Goal: Task Accomplishment & Management: Manage account settings

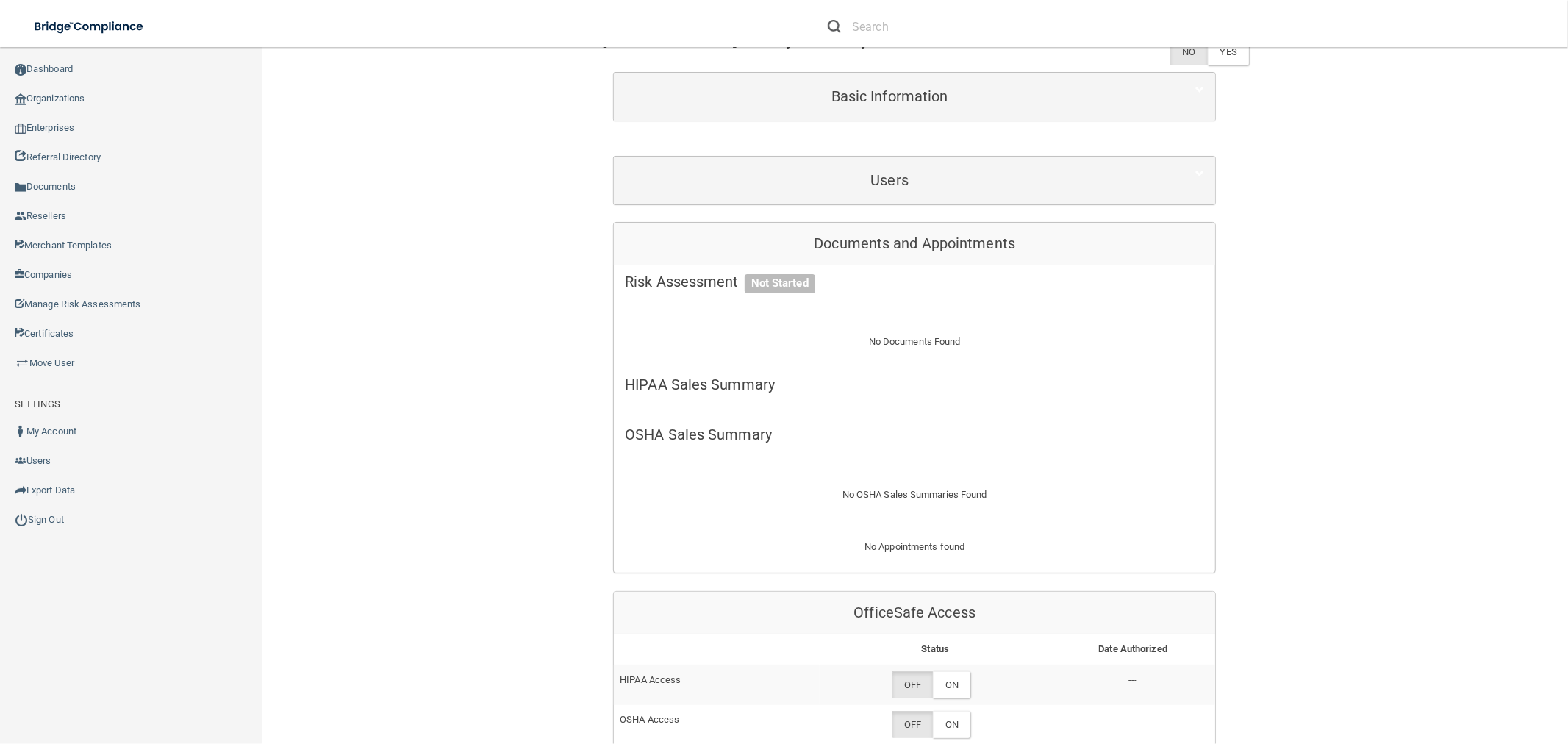
scroll to position [629, 0]
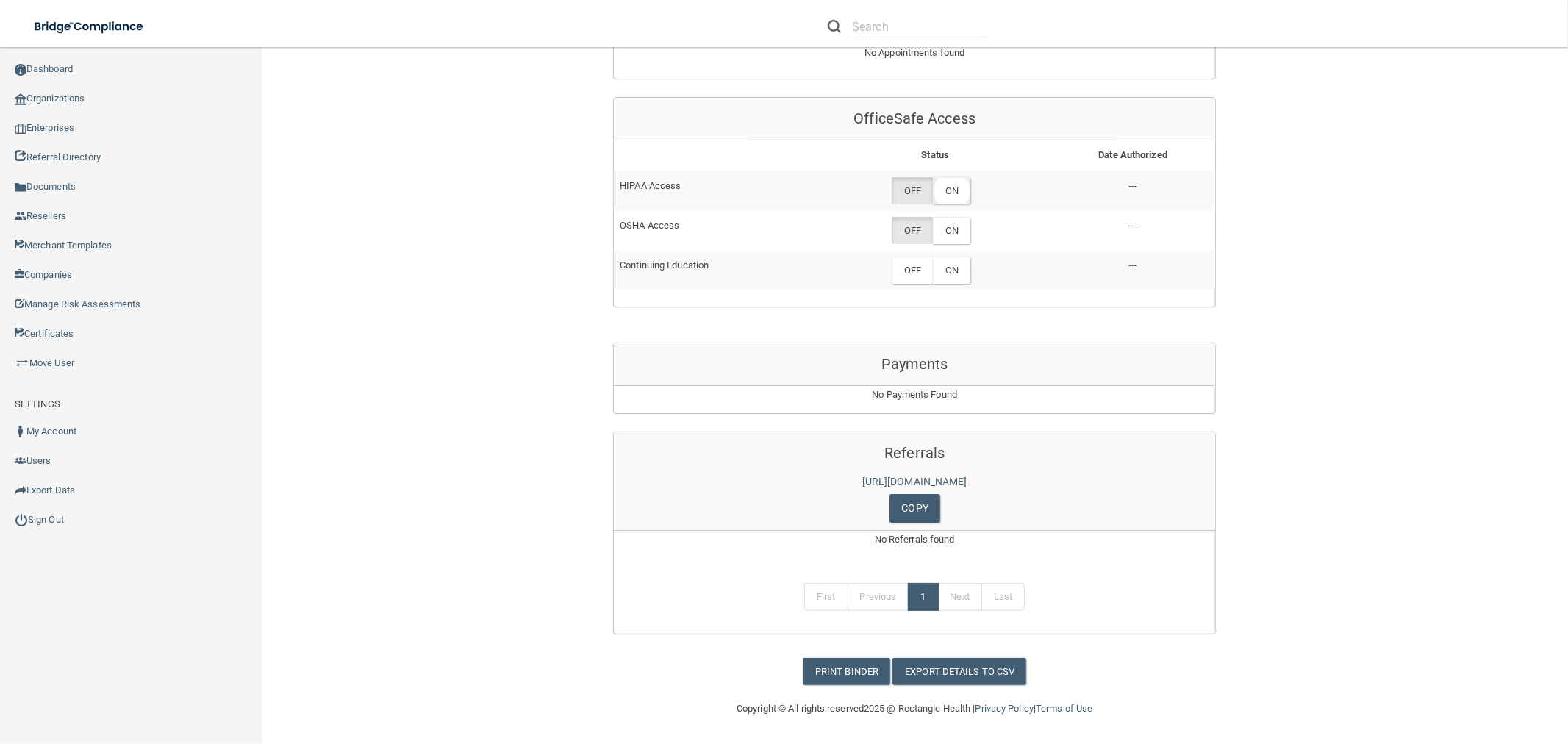
click at [944, 192] on label "ON" at bounding box center [951, 191] width 37 height 27
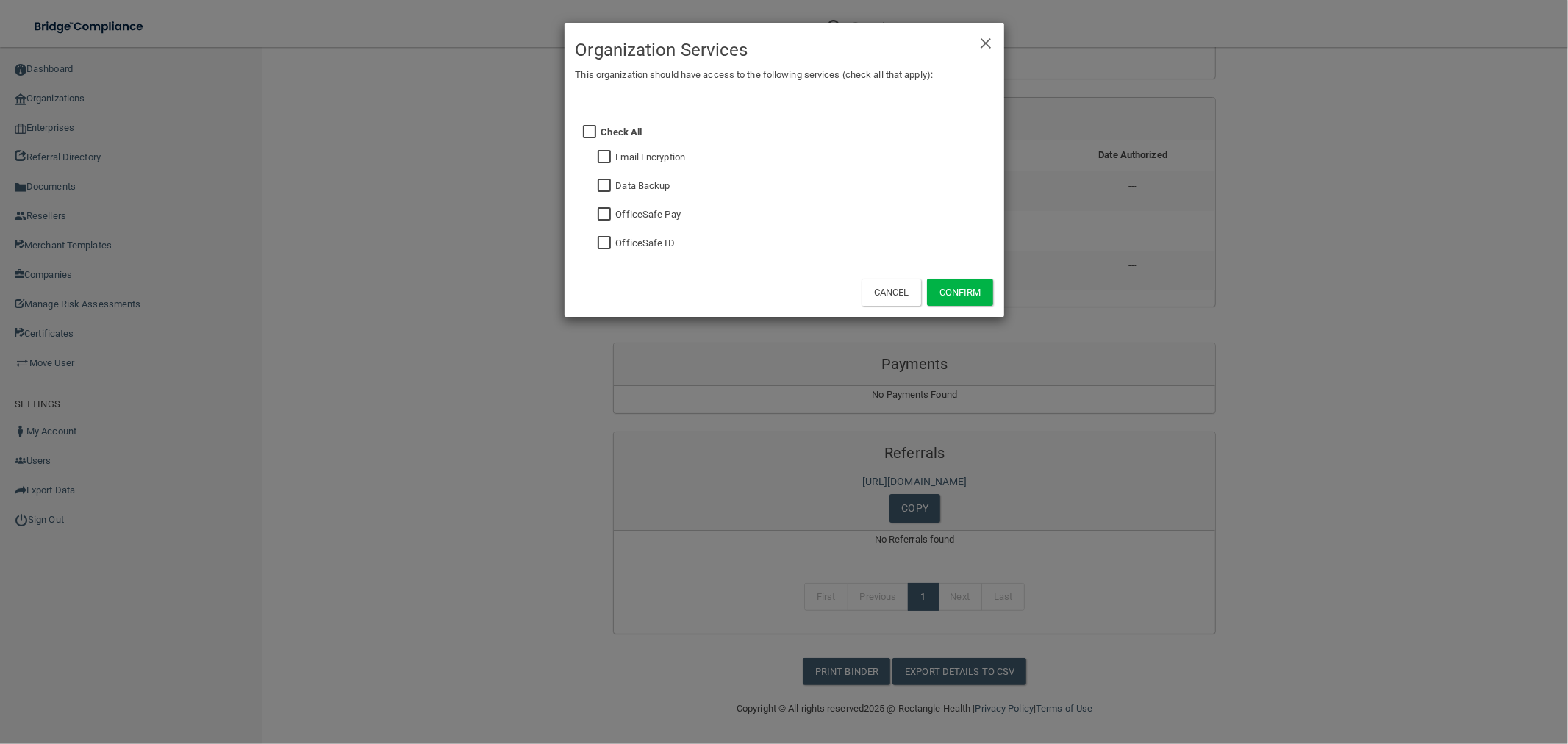
click at [660, 211] on label "OfficeSafe Pay" at bounding box center [648, 214] width 65 height 17
click at [603, 213] on input "checkbox" at bounding box center [606, 215] width 17 height 12
checkbox input "true"
click at [971, 292] on button "Confirm" at bounding box center [960, 292] width 66 height 27
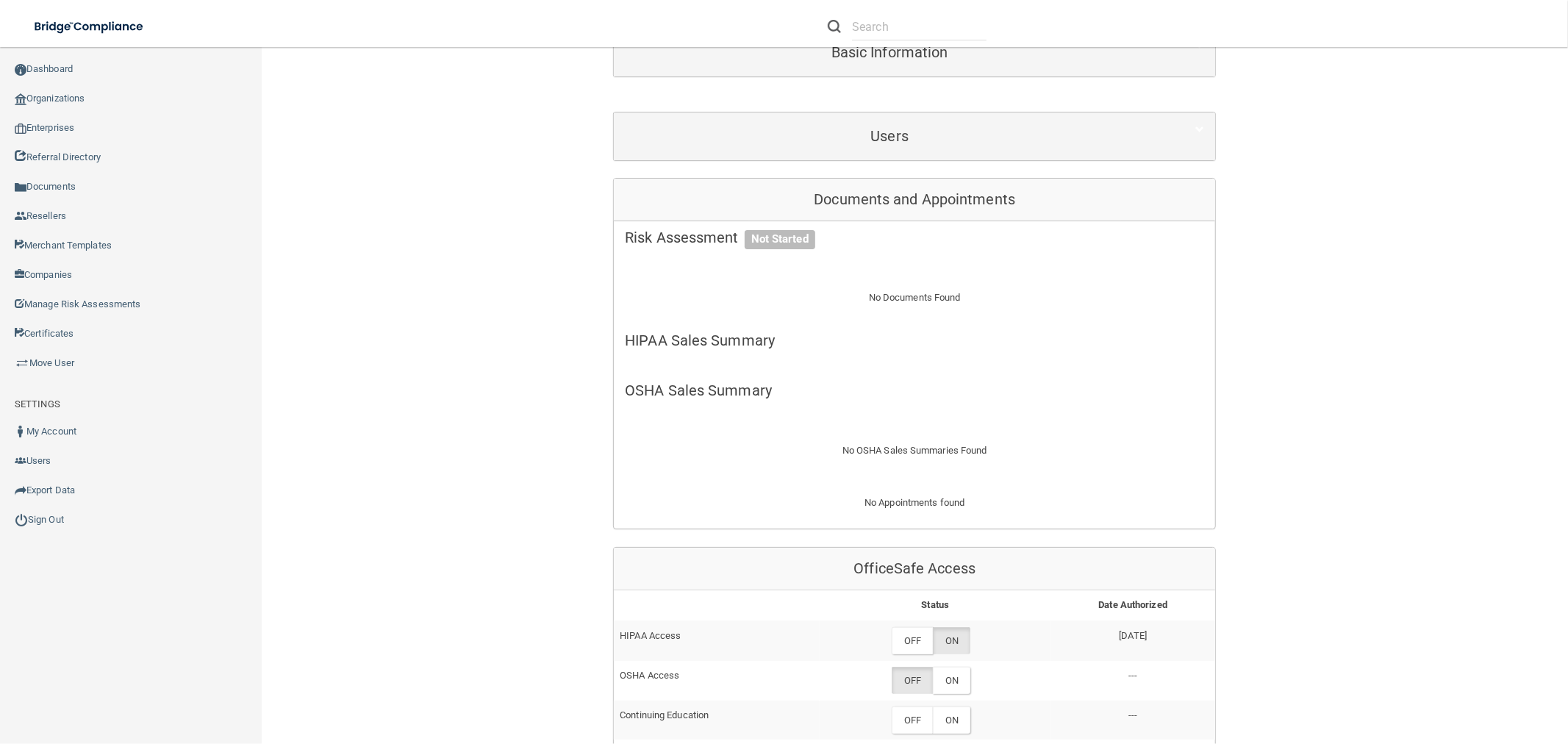
scroll to position [327, 0]
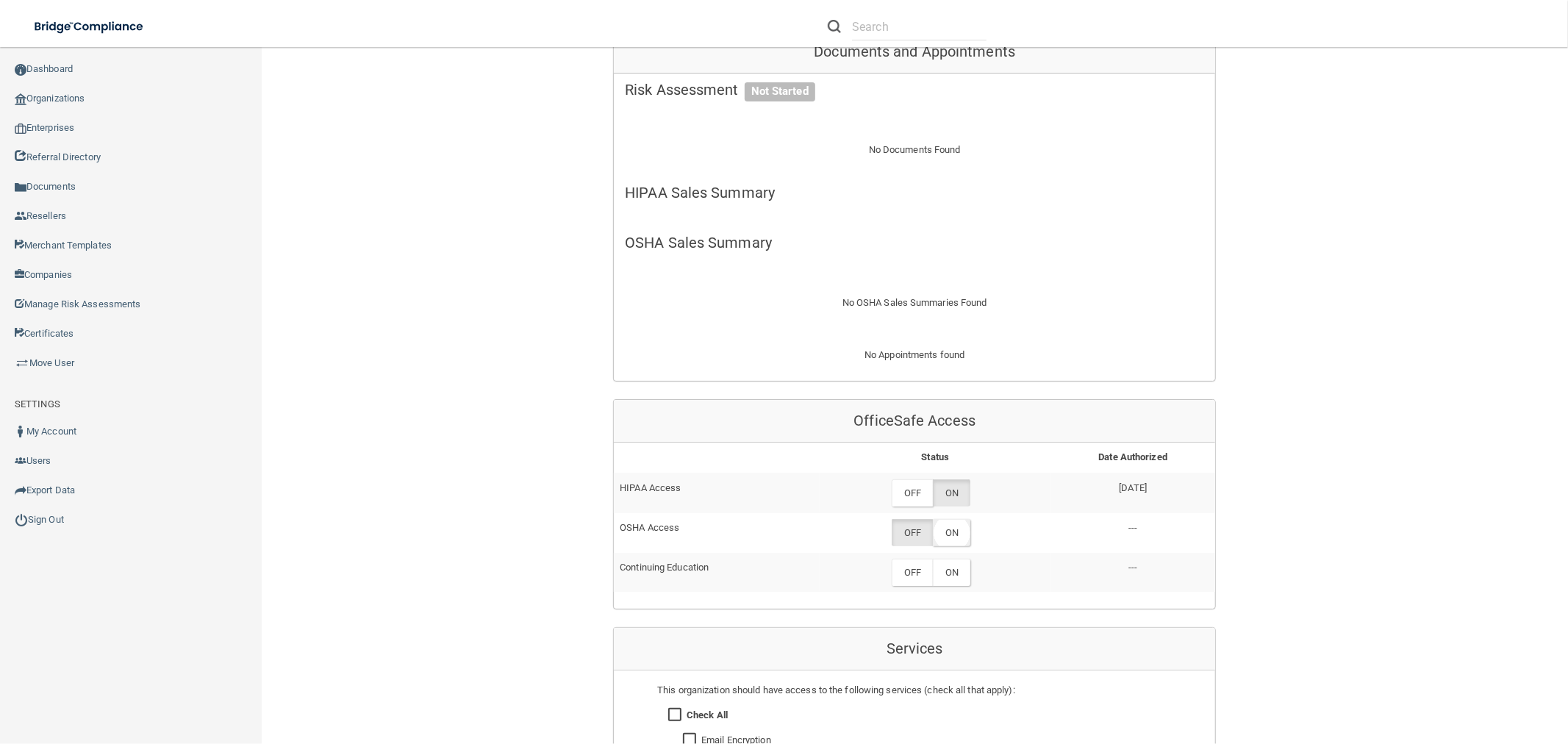
click at [943, 528] on label "ON" at bounding box center [951, 532] width 37 height 27
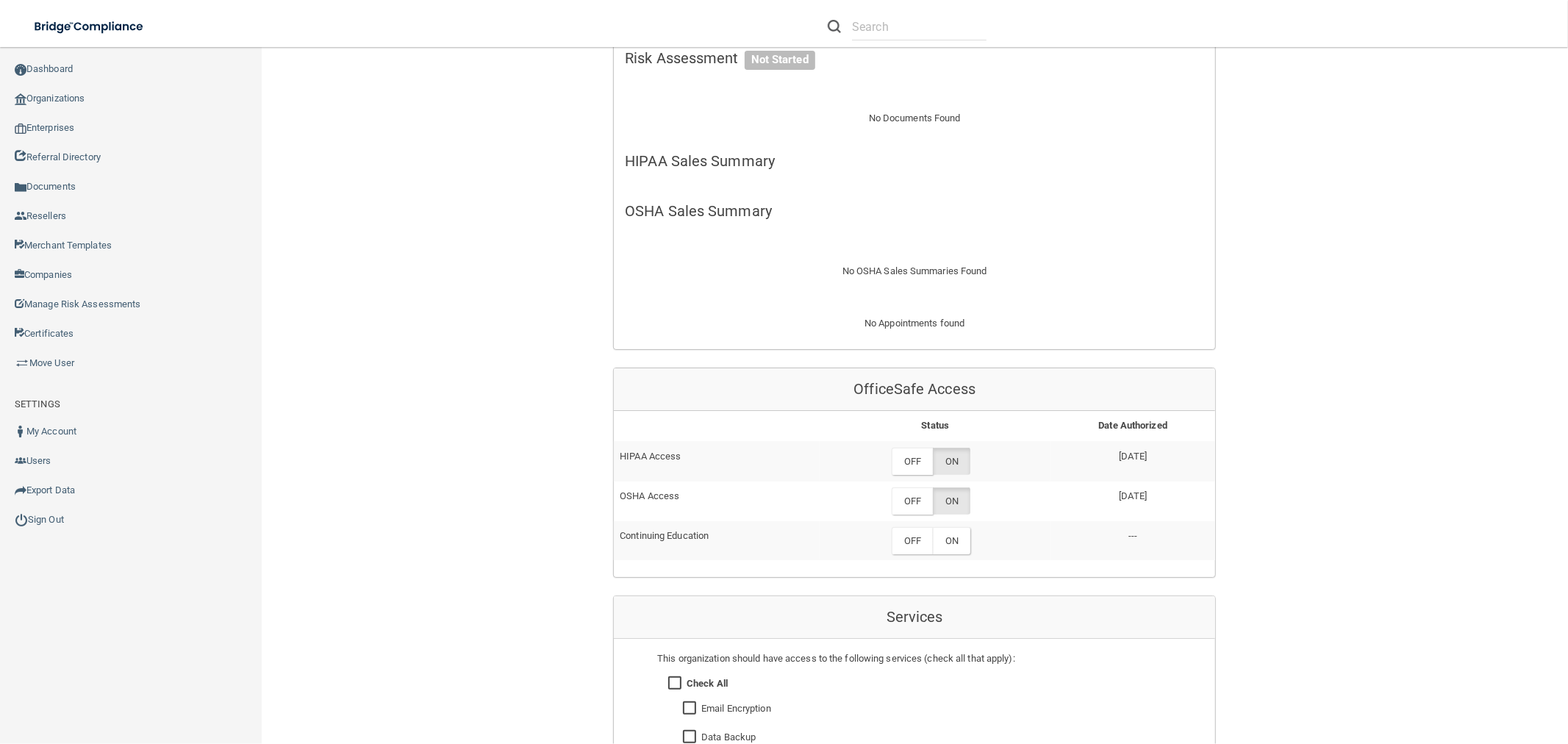
scroll to position [81, 0]
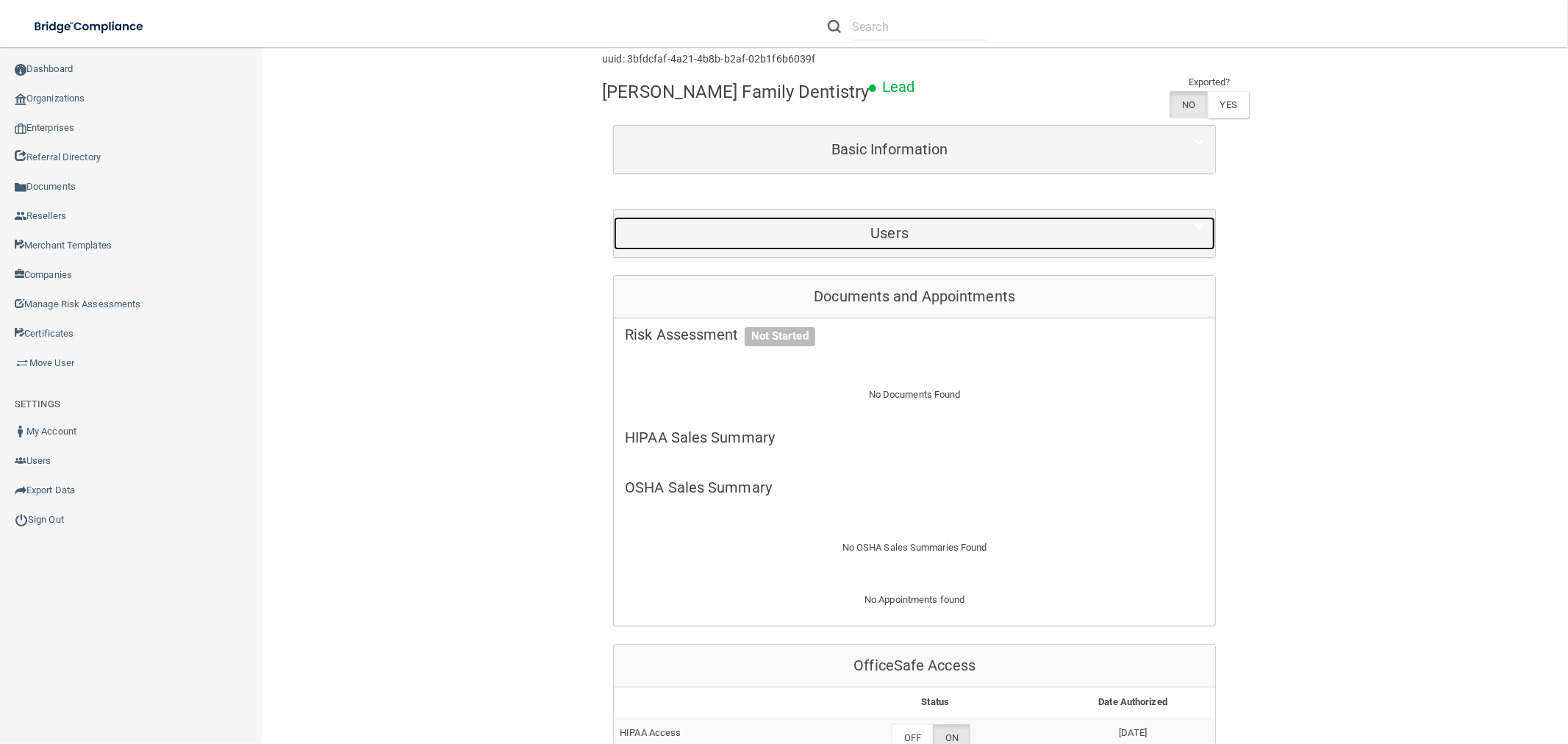
click at [930, 221] on div "Users" at bounding box center [889, 234] width 551 height 33
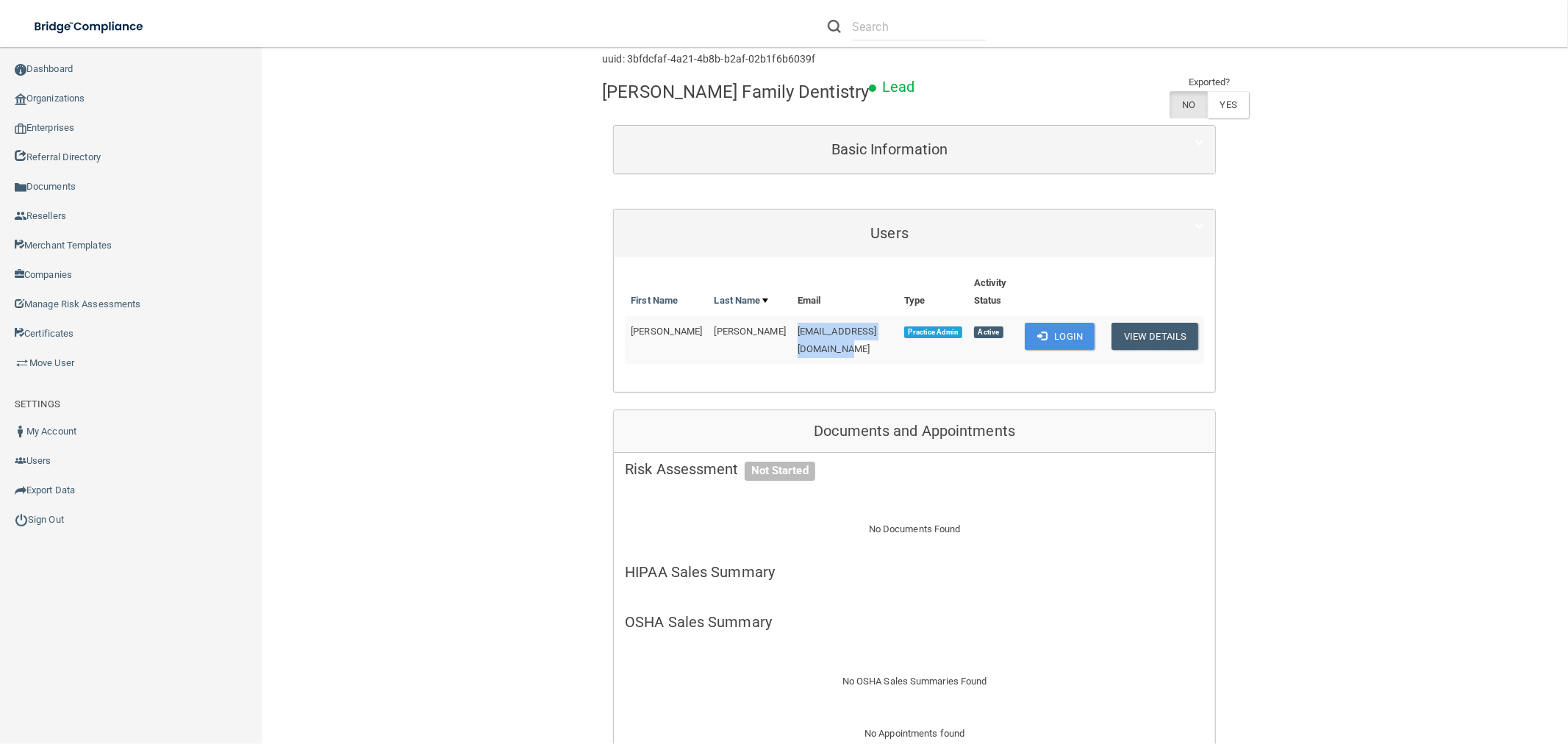
drag, startPoint x: 862, startPoint y: 332, endPoint x: 747, endPoint y: 328, distance: 115.1
click at [798, 328] on span "mberry@berrydentistry.com" at bounding box center [837, 340] width 80 height 29
copy span "mberry@berrydentistry.com"
